Goal: Find specific page/section: Find specific page/section

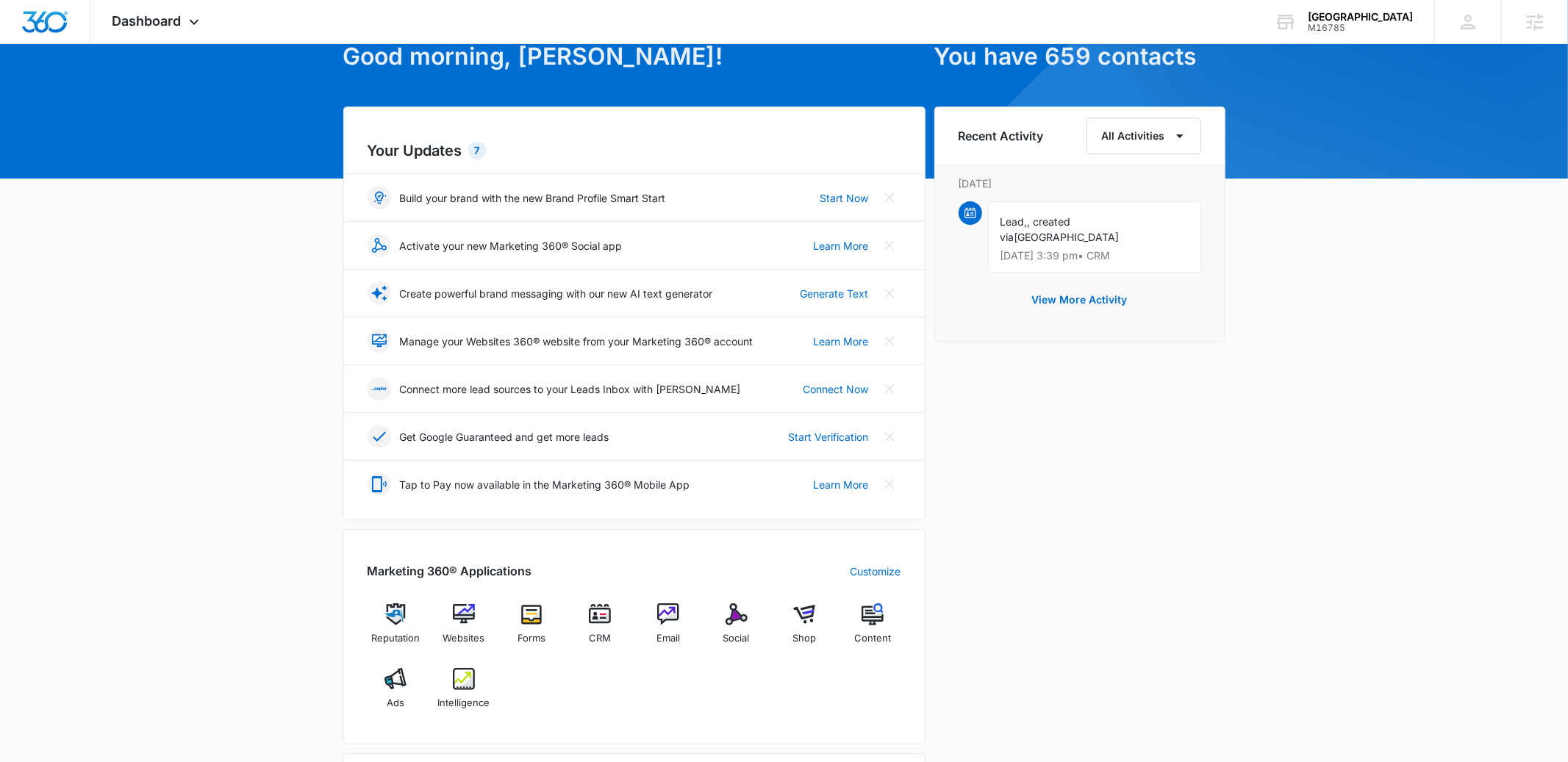
scroll to position [96, 0]
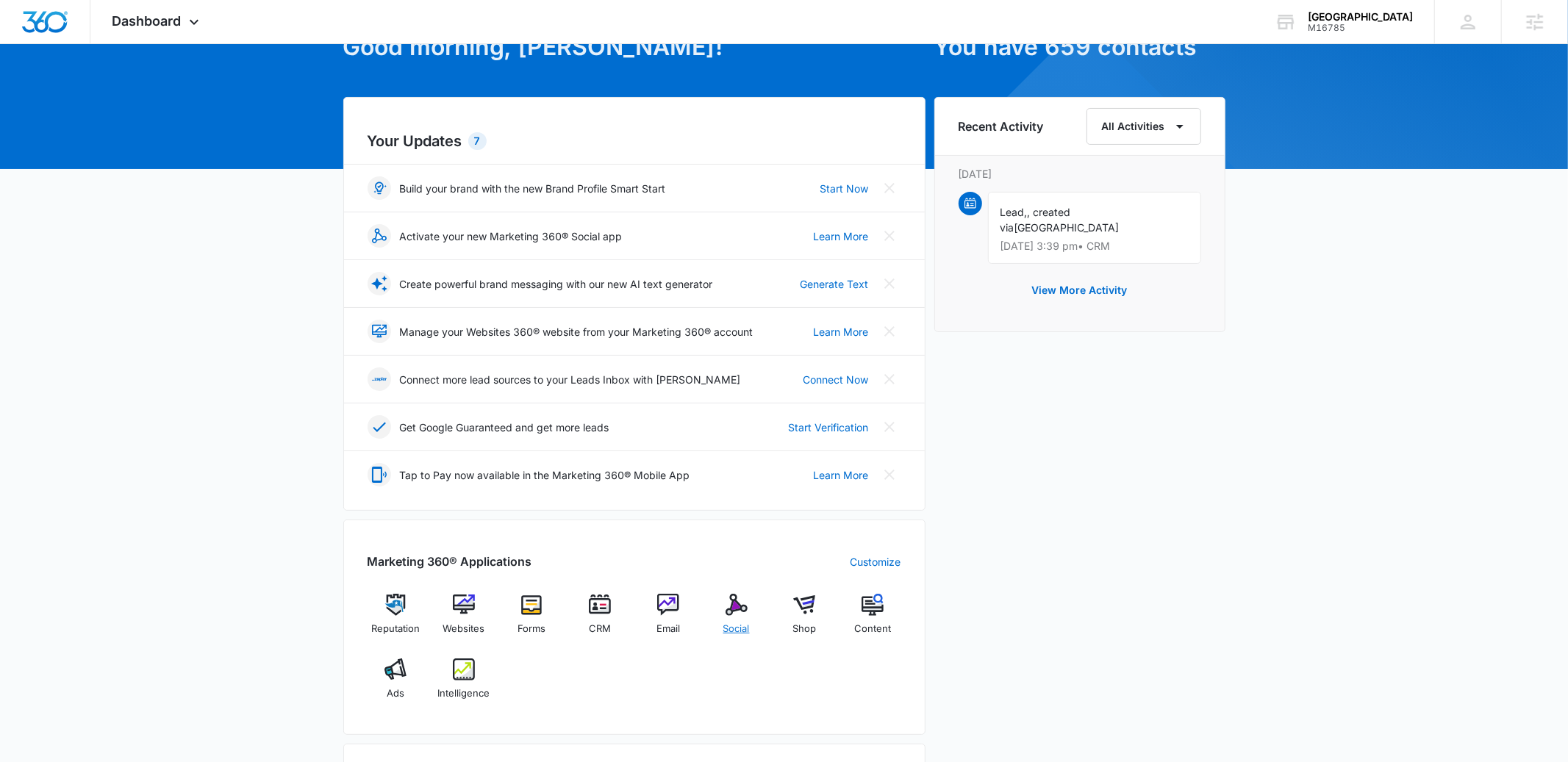
click at [732, 612] on img at bounding box center [736, 604] width 22 height 22
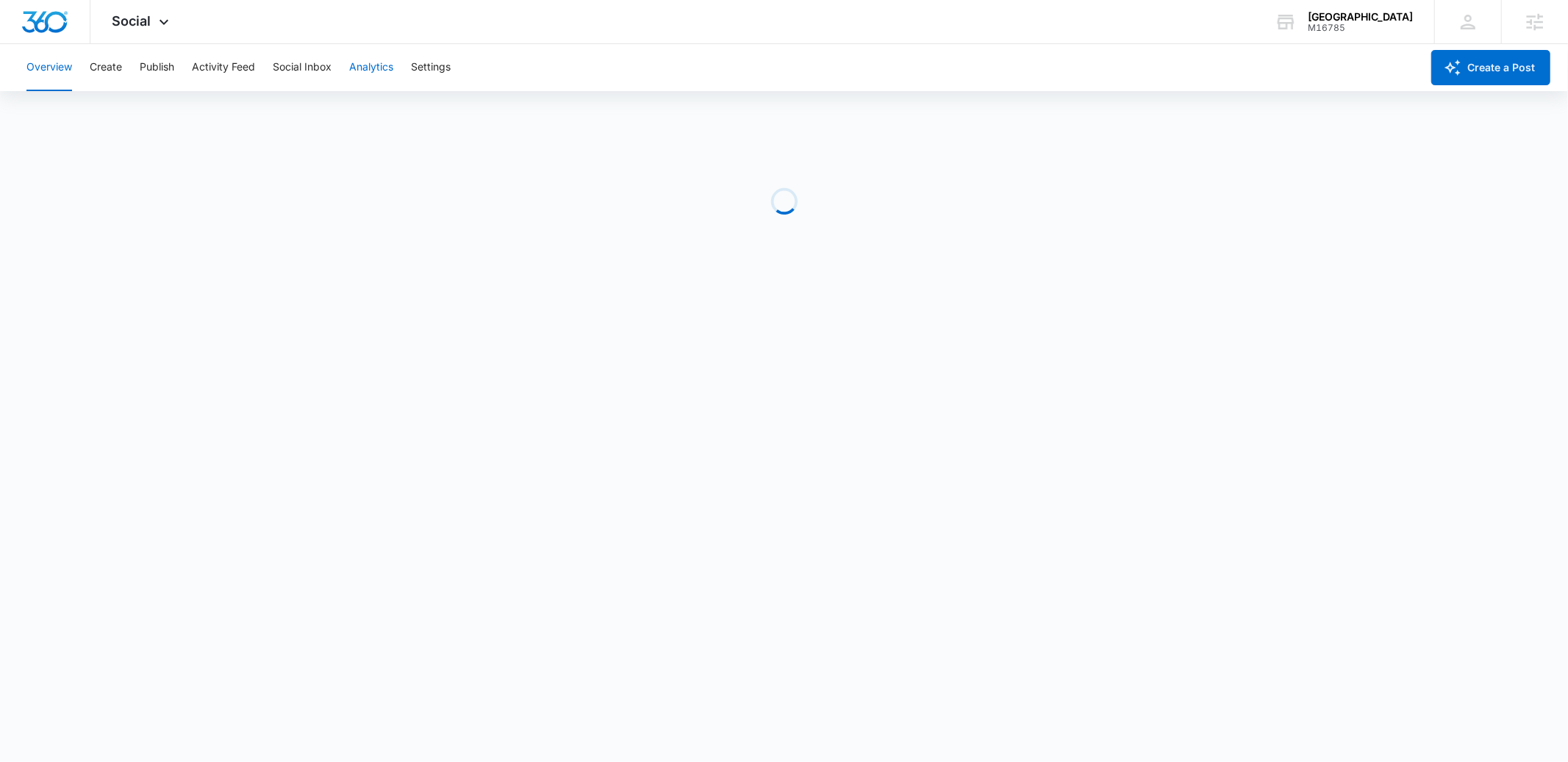
click at [388, 85] on button "Analytics" at bounding box center [371, 67] width 44 height 47
click at [418, 117] on button "Ad Analytics" at bounding box center [417, 112] width 61 height 41
click at [100, 116] on button "Post" at bounding box center [95, 112] width 21 height 41
click at [1326, 32] on div "[GEOGRAPHIC_DATA] M16785 Your Accounts View All" at bounding box center [1343, 22] width 182 height 43
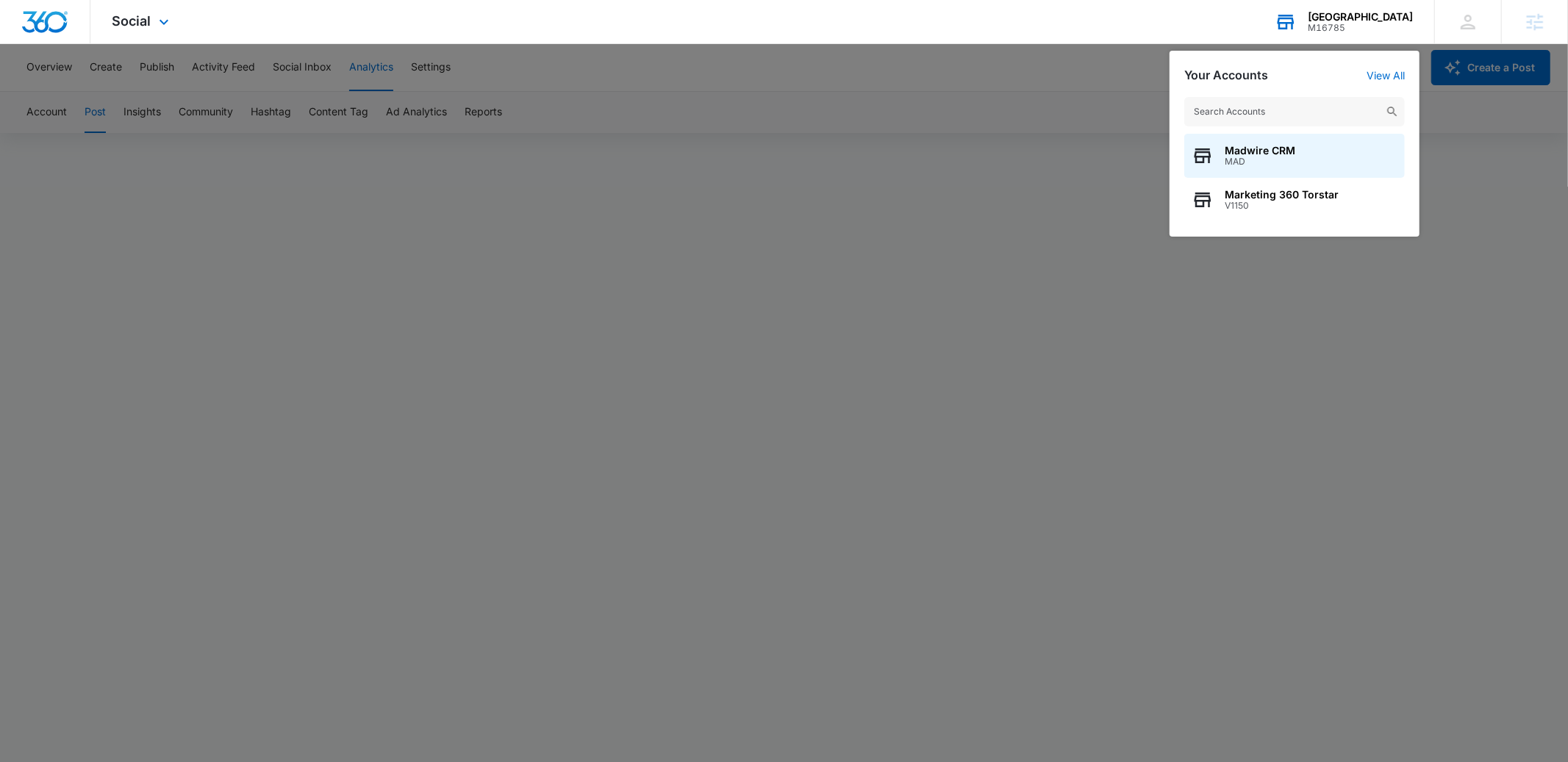
click at [1262, 107] on input "text" at bounding box center [1294, 111] width 221 height 29
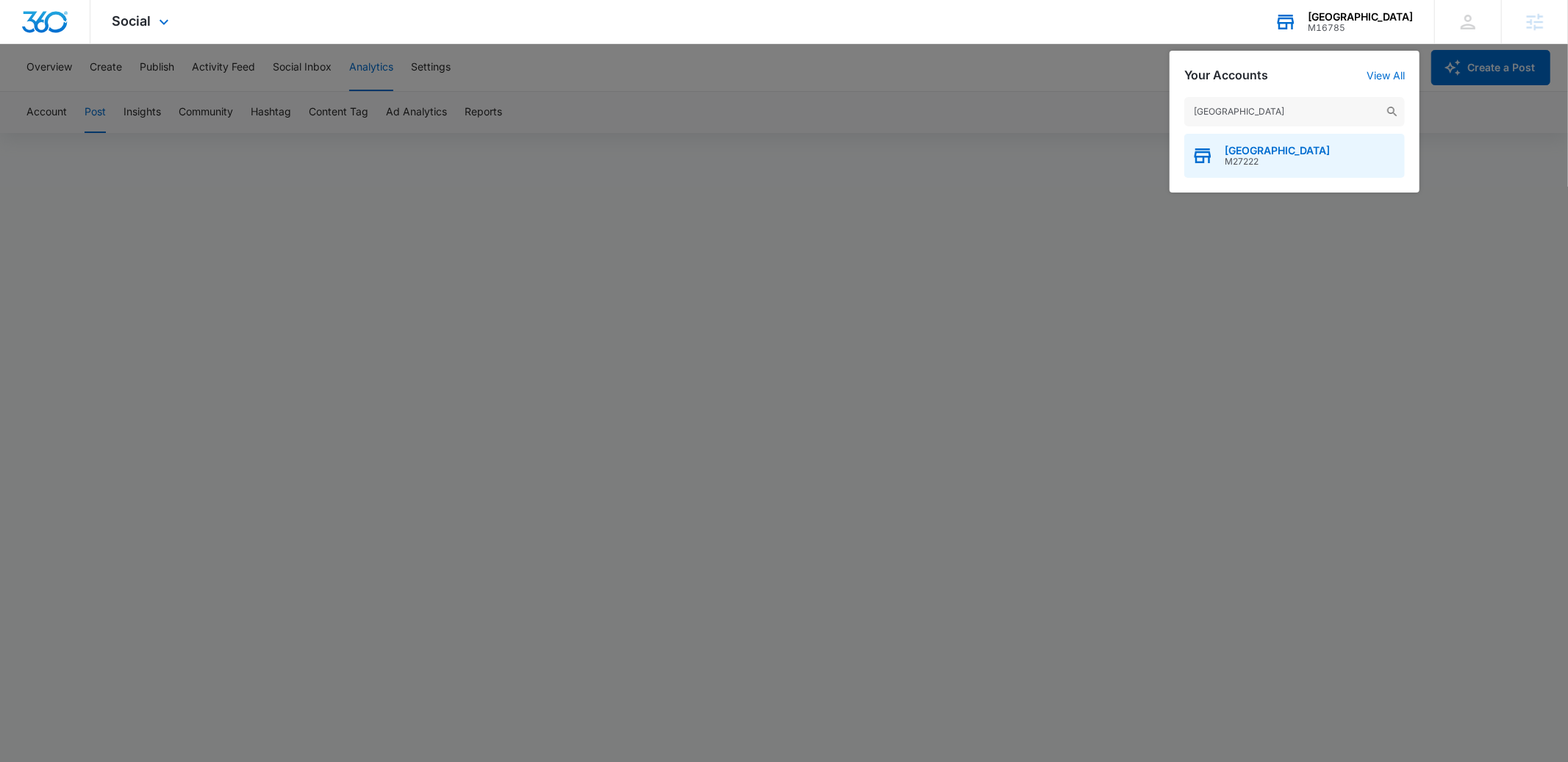
type input "[GEOGRAPHIC_DATA]"
click at [1258, 156] on span "M27222" at bounding box center [1277, 162] width 105 height 10
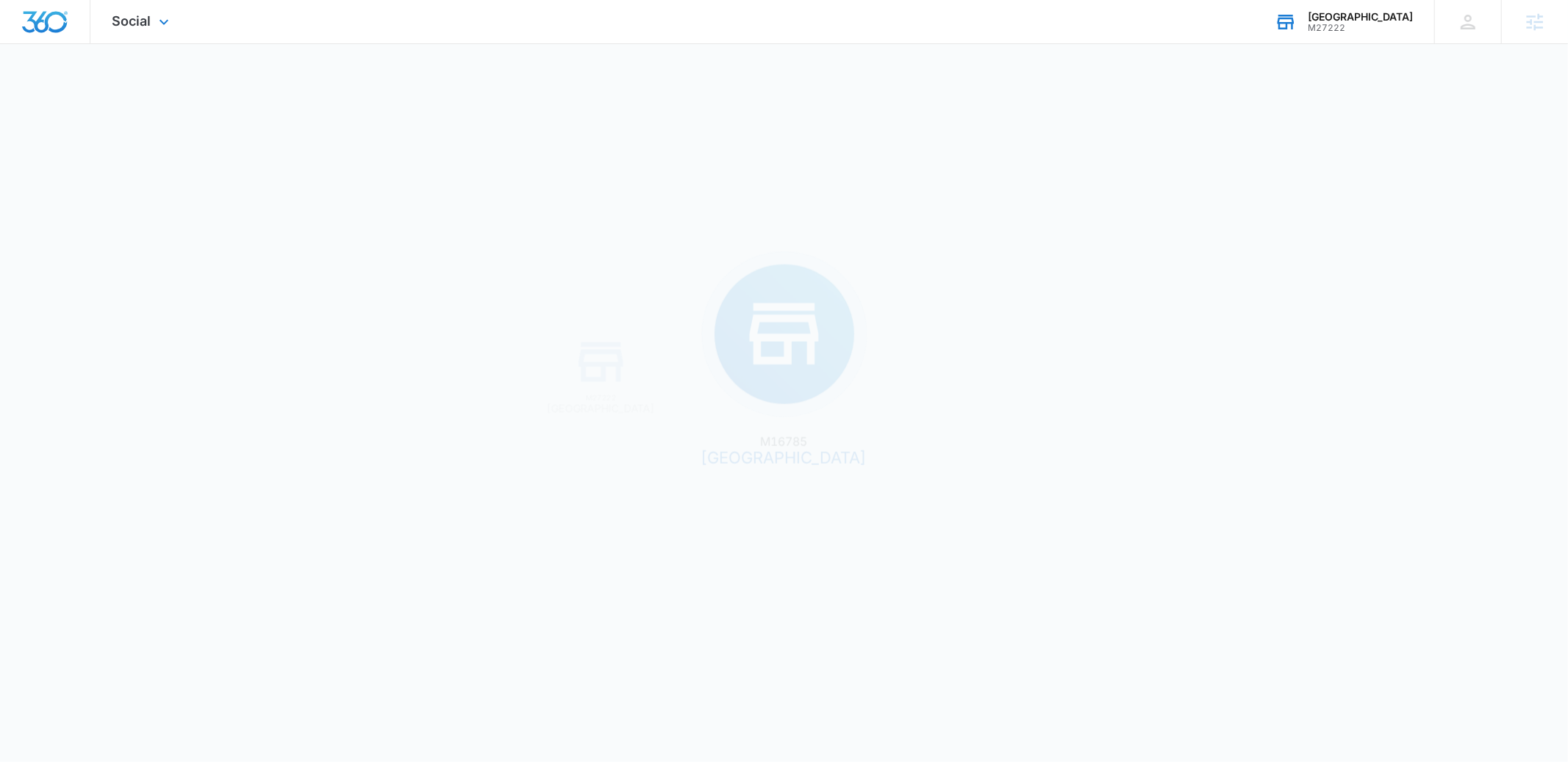
scroll to position [0, 0]
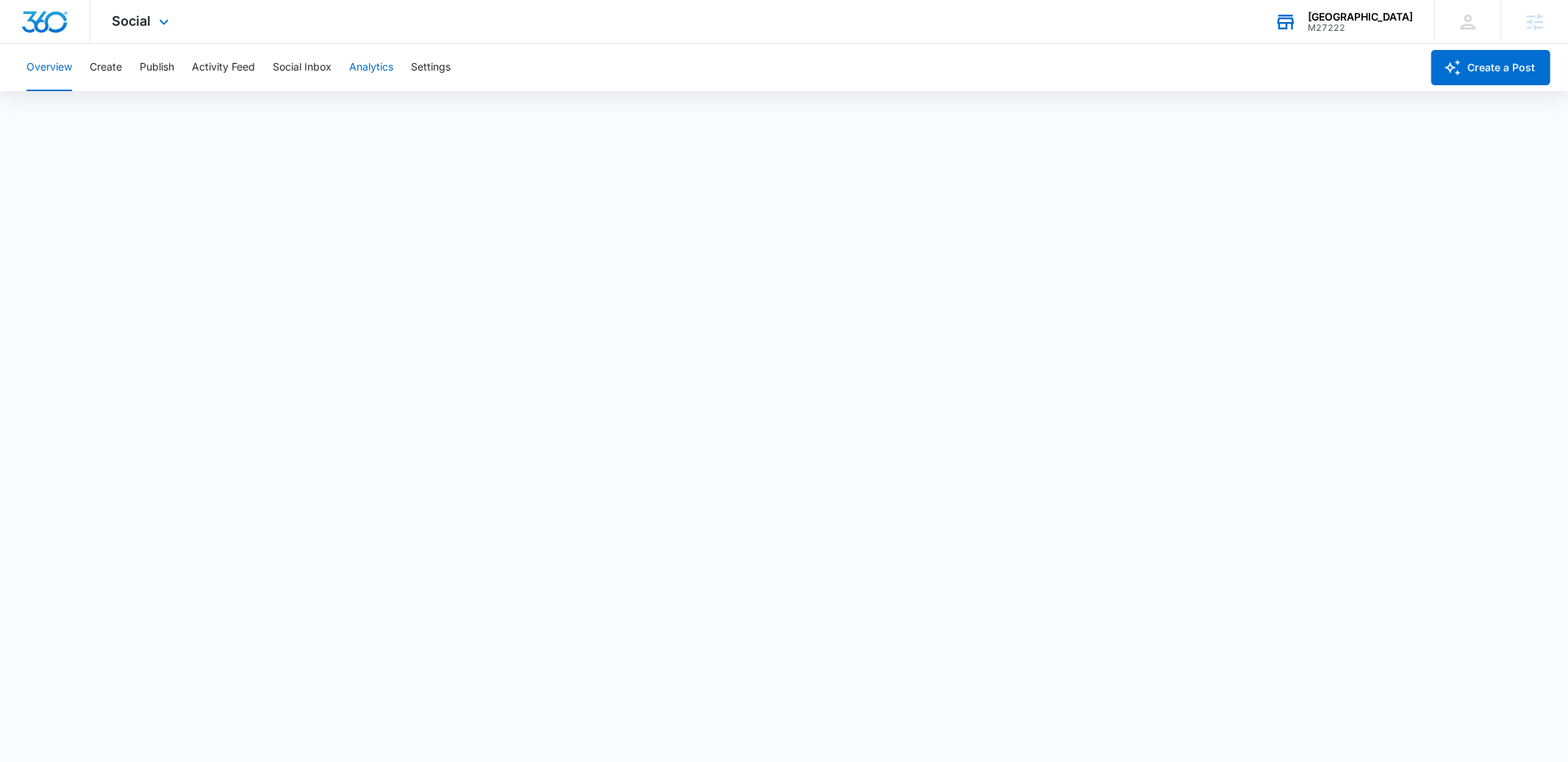
click at [373, 64] on button "Analytics" at bounding box center [371, 67] width 44 height 47
click at [97, 105] on button "Post" at bounding box center [95, 112] width 21 height 41
click at [486, 106] on button "Reports" at bounding box center [483, 112] width 37 height 41
click at [96, 105] on button "Post" at bounding box center [95, 112] width 21 height 41
